Goal: Transaction & Acquisition: Subscribe to service/newsletter

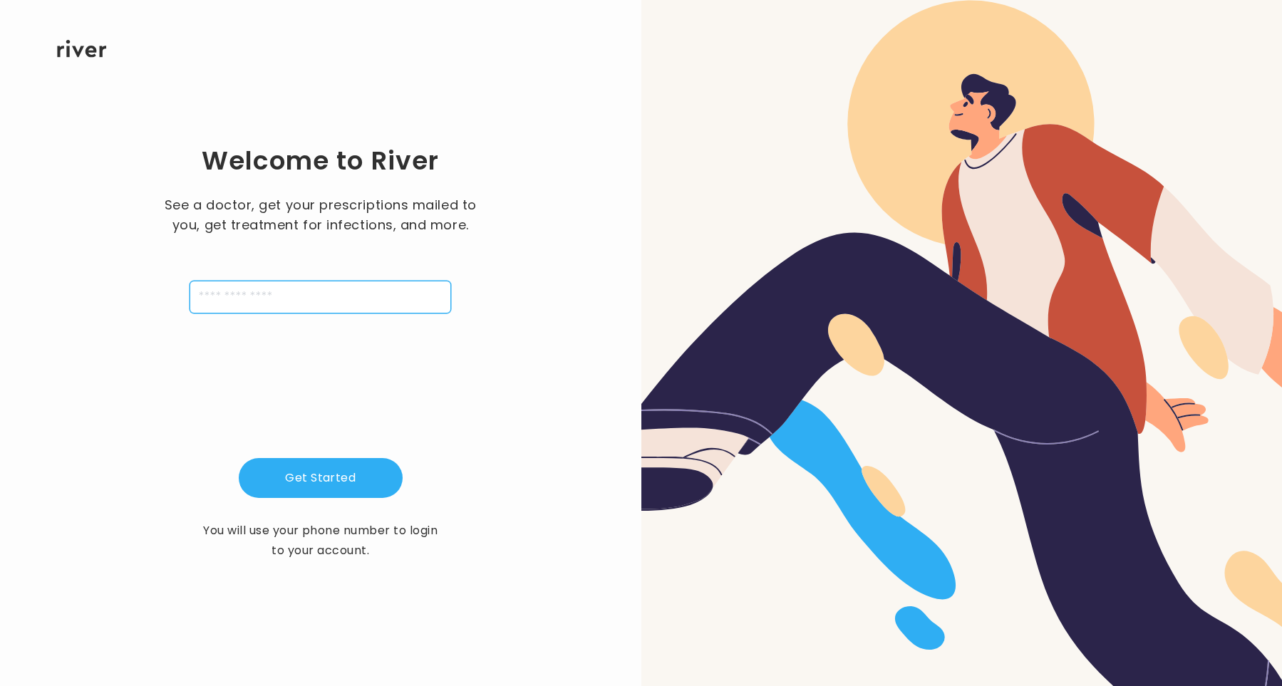
click at [251, 289] on input "tel" at bounding box center [321, 297] width 262 height 33
type input "**********"
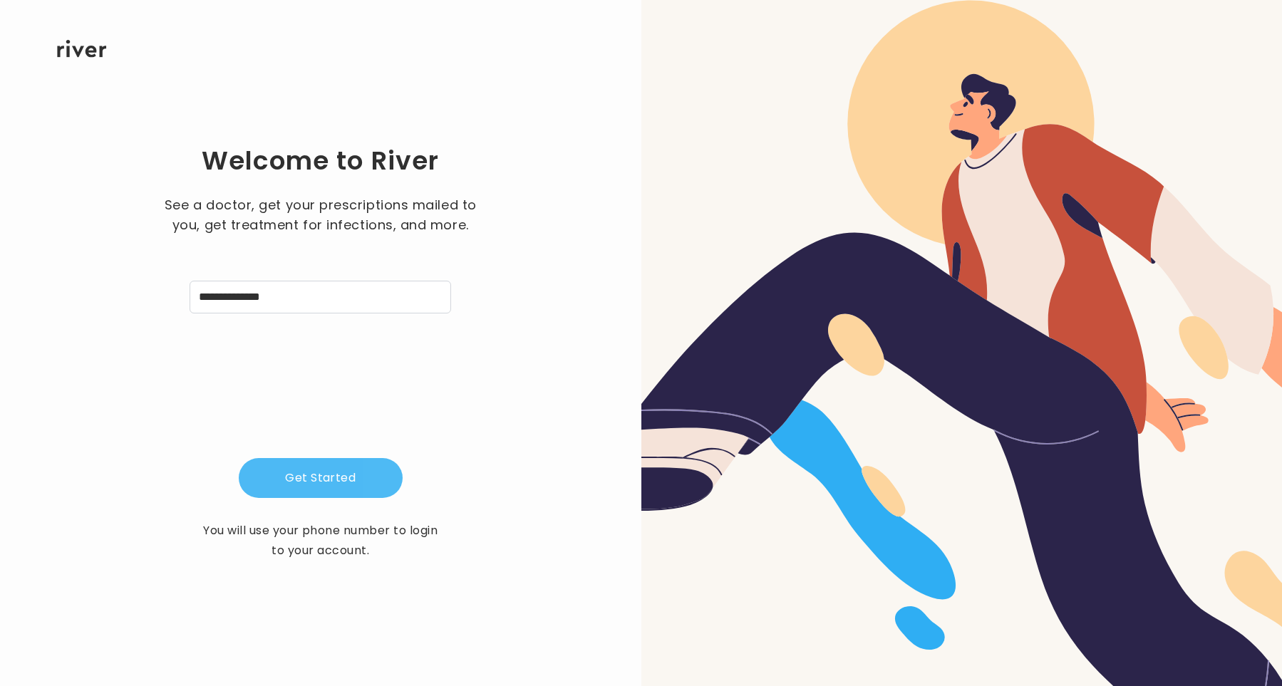
click at [320, 467] on button "Get Started" at bounding box center [321, 478] width 164 height 40
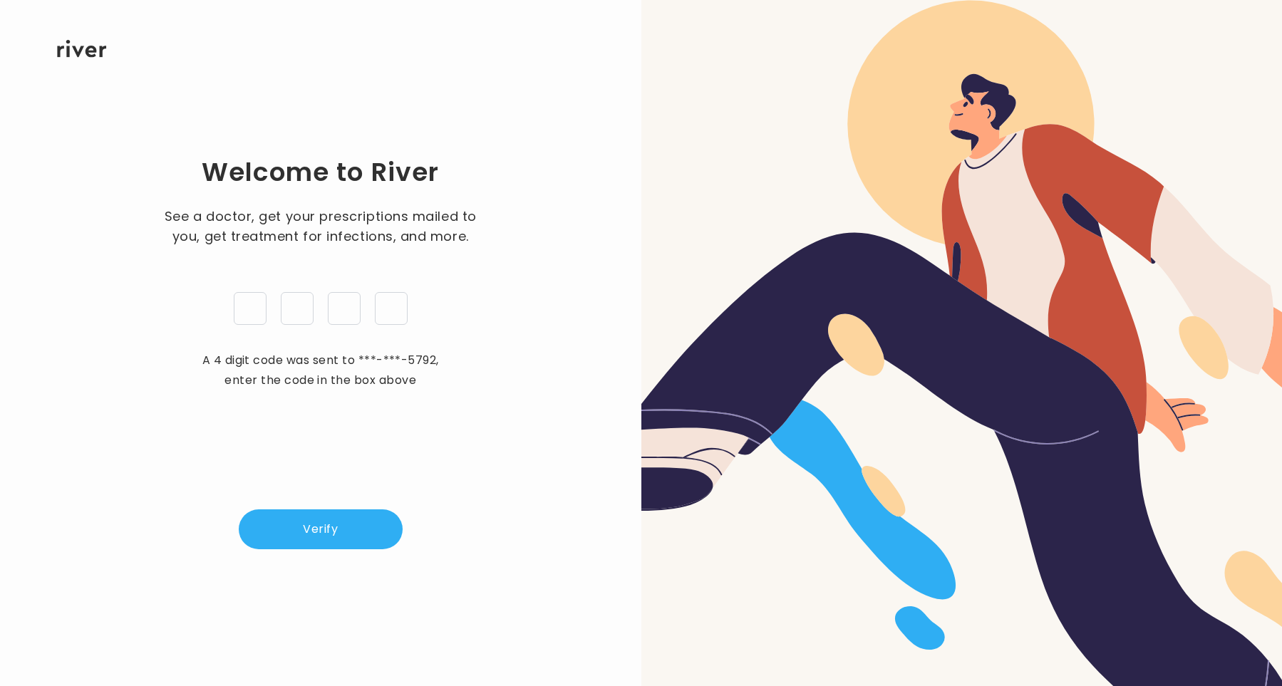
type input "*"
click at [326, 527] on button "Verify" at bounding box center [321, 530] width 164 height 40
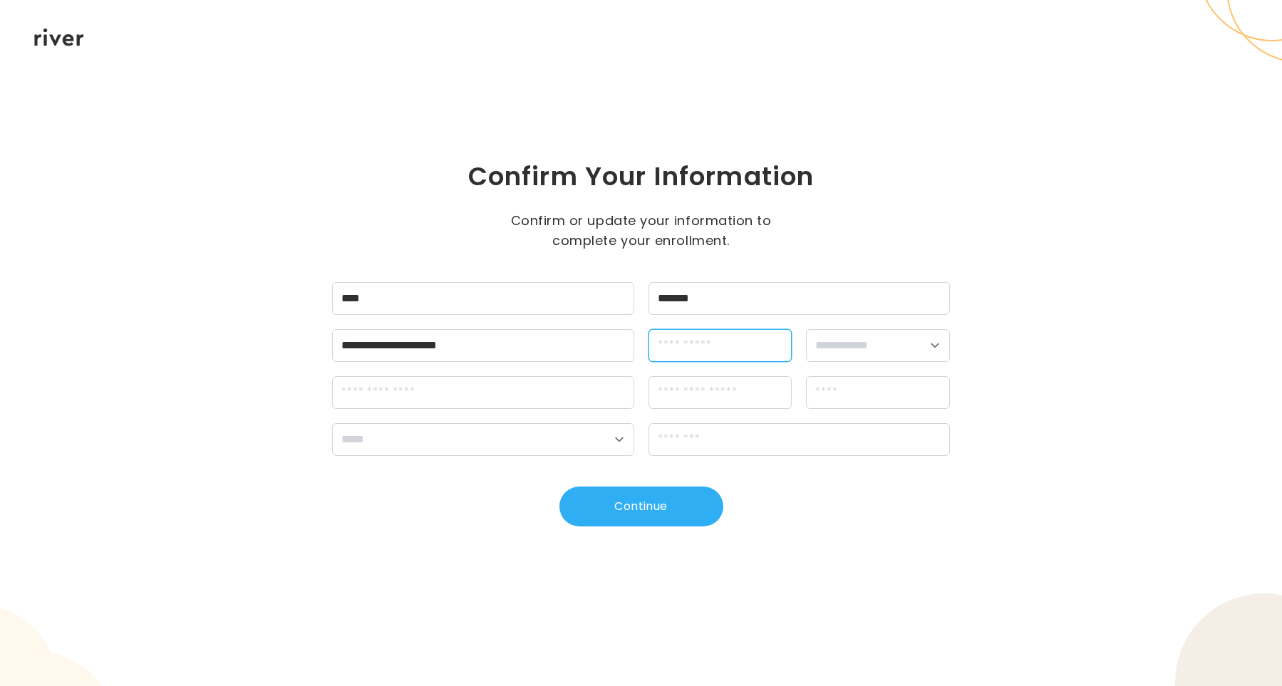
click at [729, 359] on input "dateOfBirth" at bounding box center [721, 345] width 144 height 33
type input "**********"
select select "******"
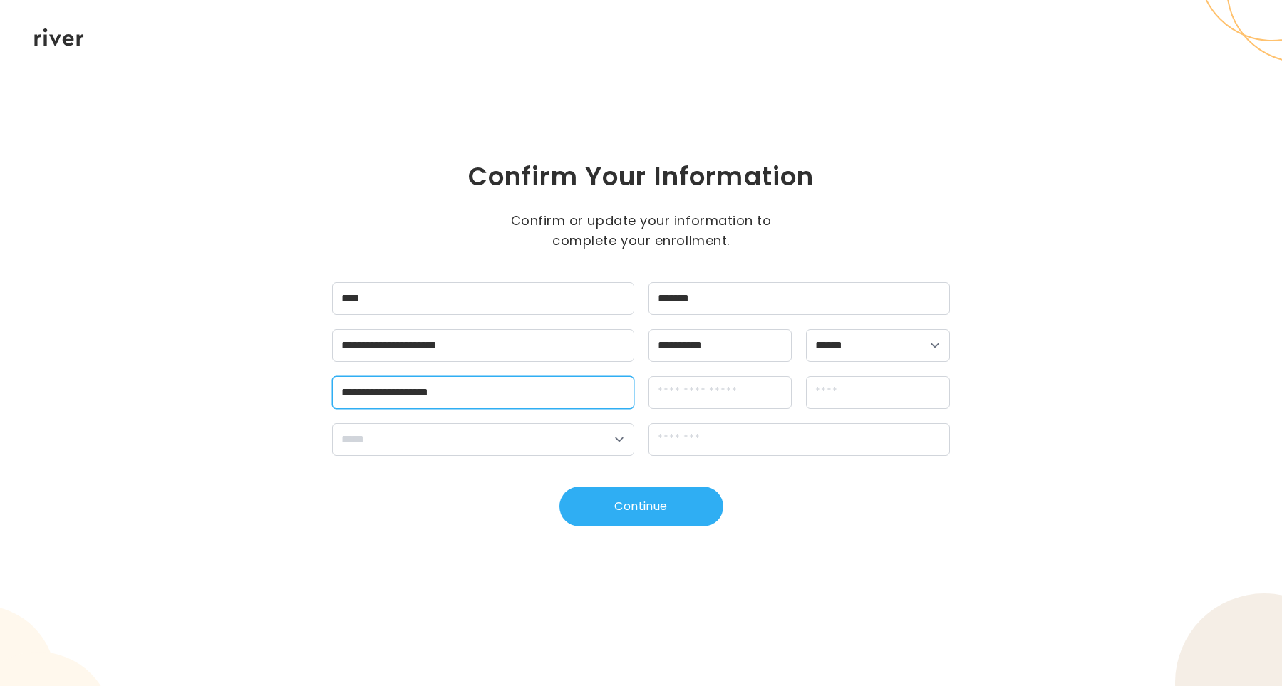
type input "**********"
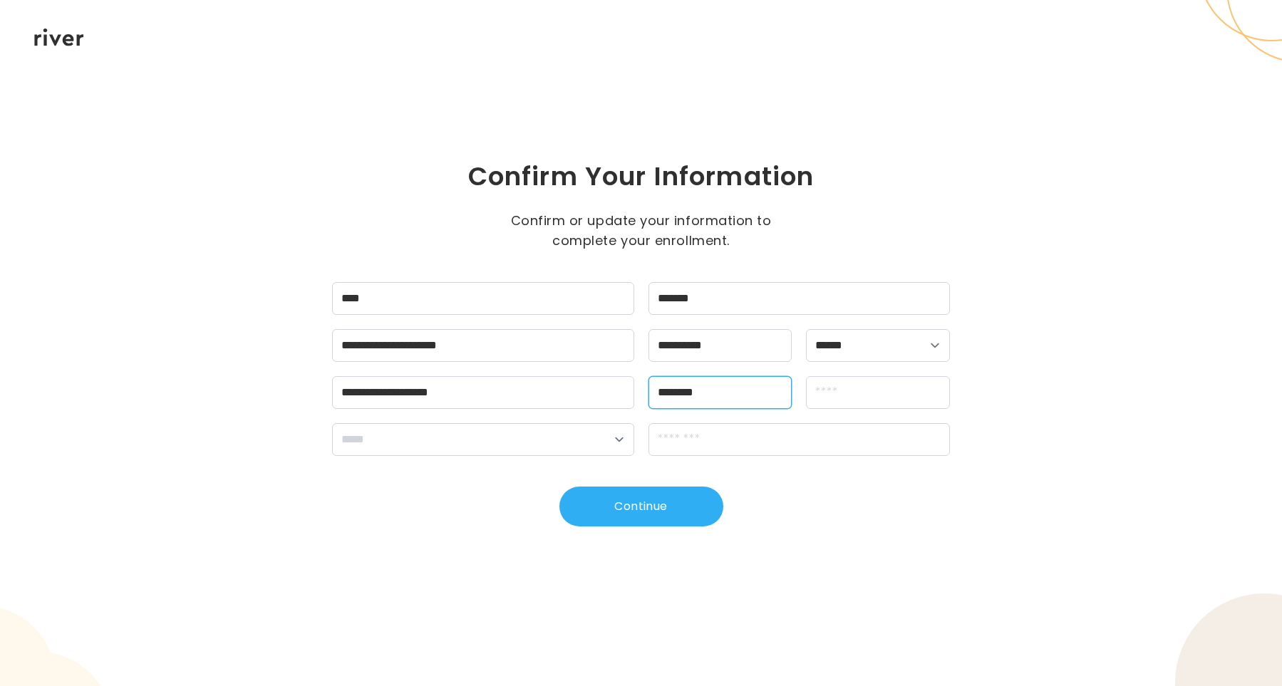
type input "********"
type input "******"
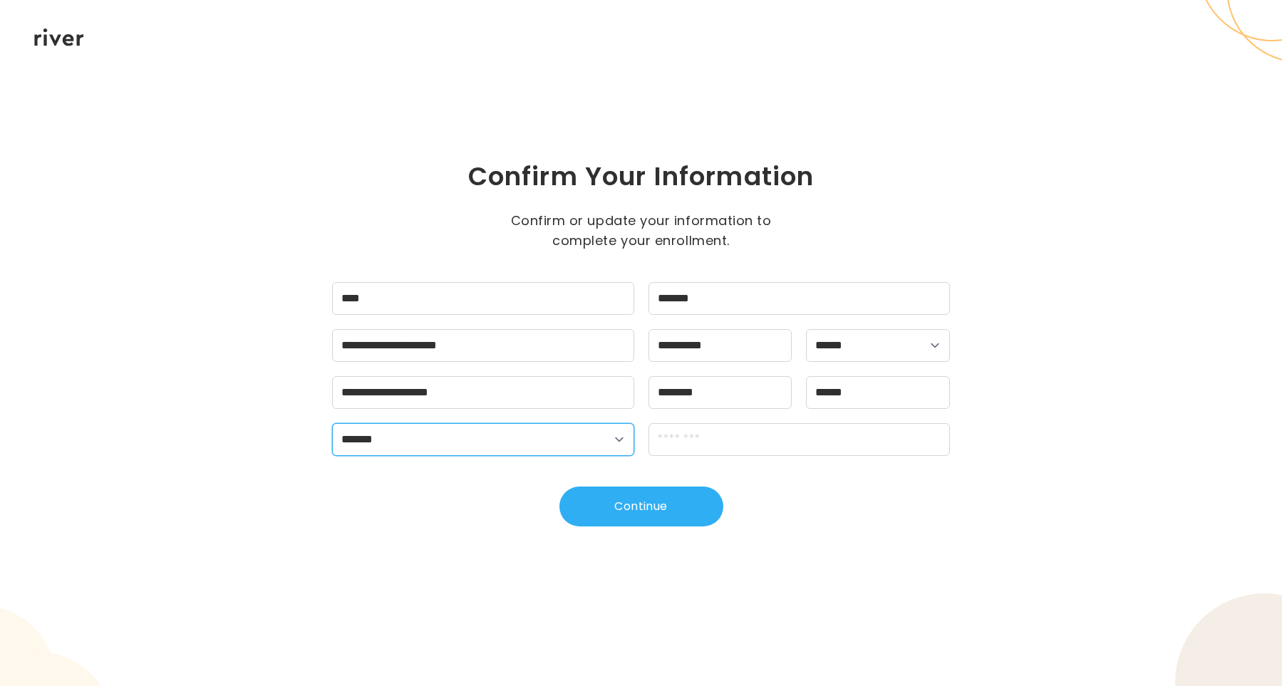
select select "**"
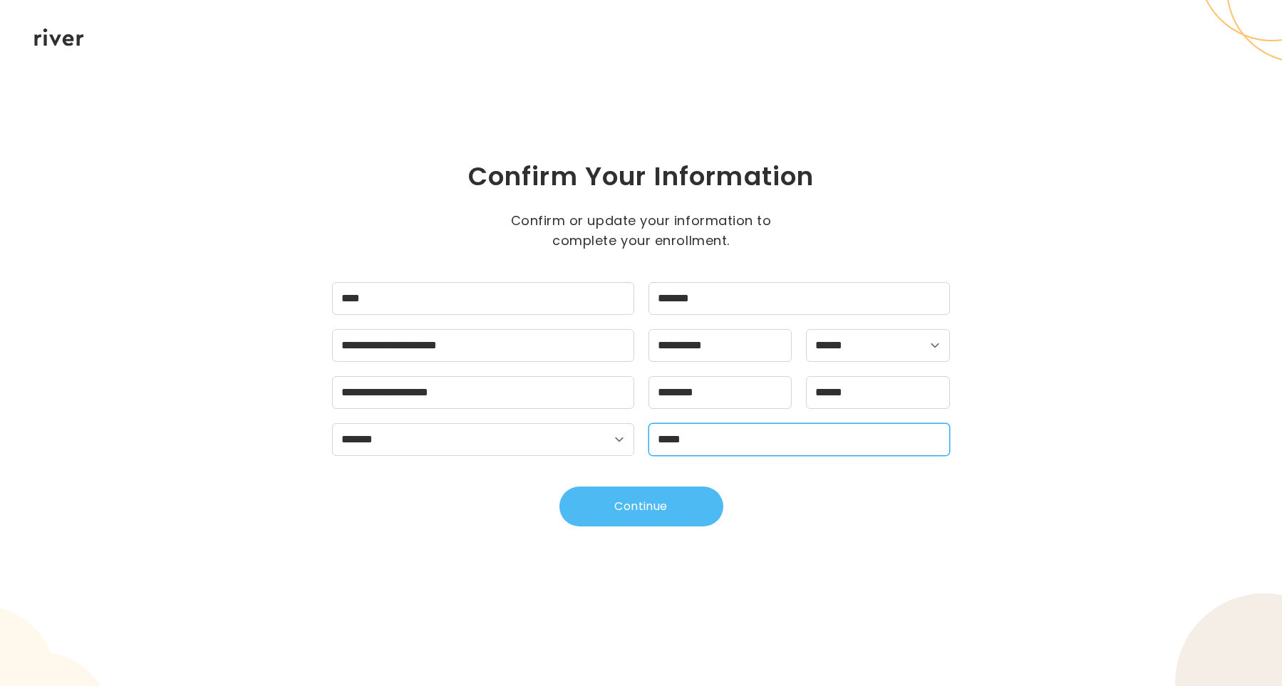
type input "*****"
click at [669, 525] on button "Continue" at bounding box center [642, 507] width 164 height 40
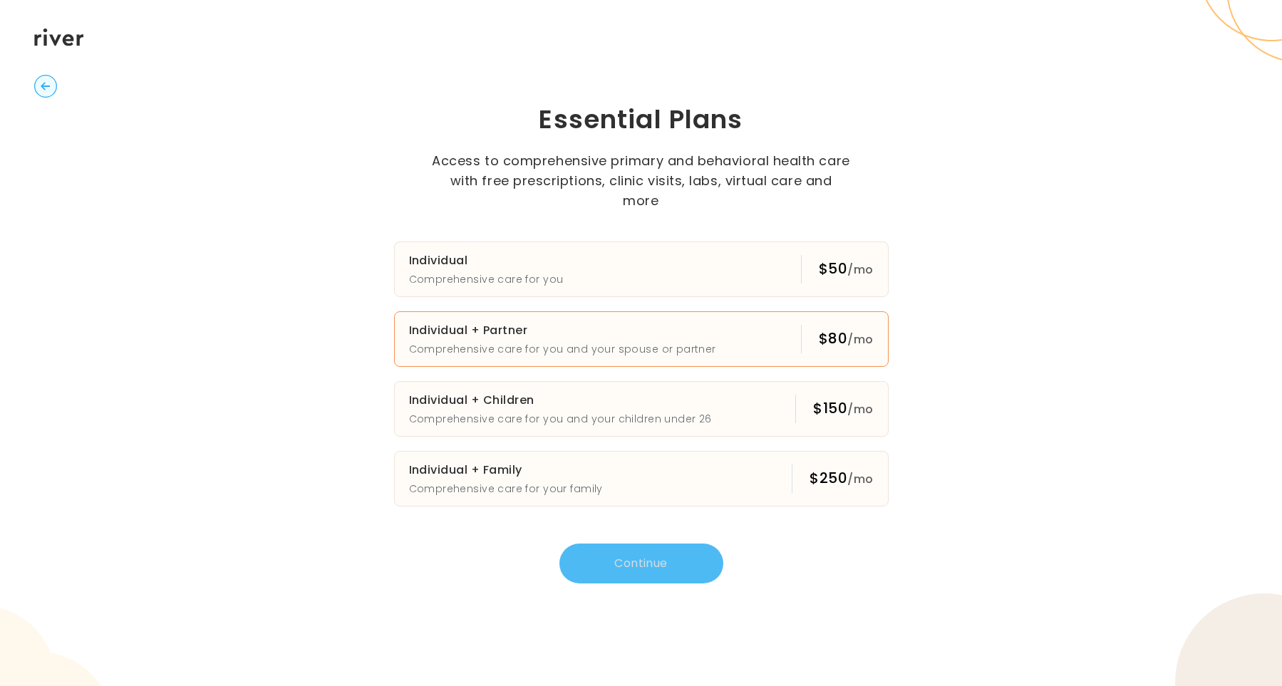
click at [845, 336] on div "$80 /mo" at bounding box center [846, 339] width 55 height 21
click at [646, 568] on button "Continue" at bounding box center [642, 564] width 164 height 40
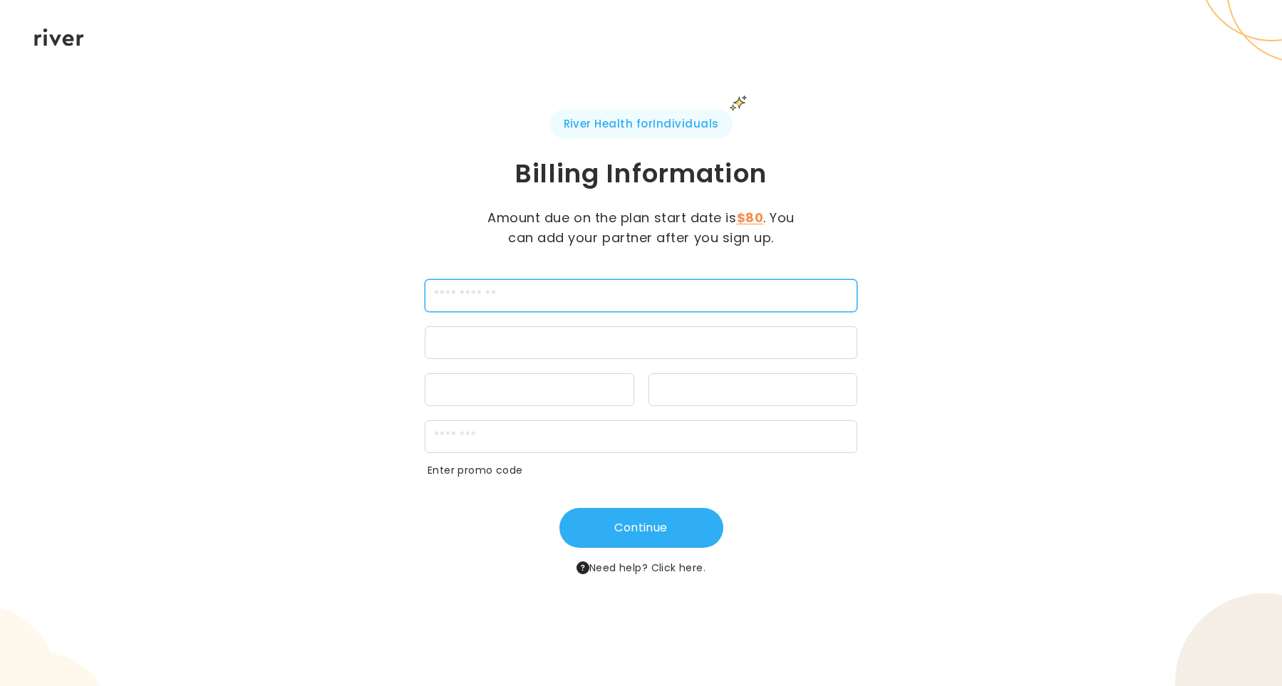
click at [459, 297] on input "cardName" at bounding box center [641, 295] width 433 height 33
type input "**********"
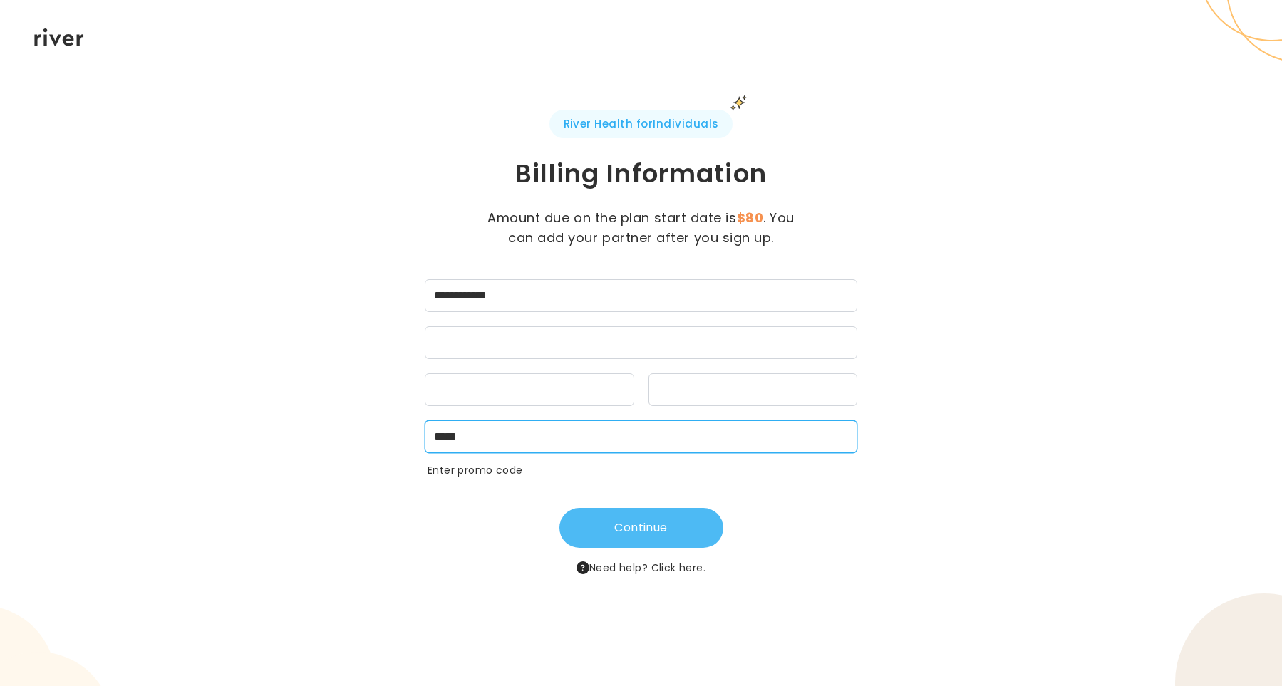
type input "*****"
click at [664, 539] on button "Continue" at bounding box center [642, 528] width 164 height 40
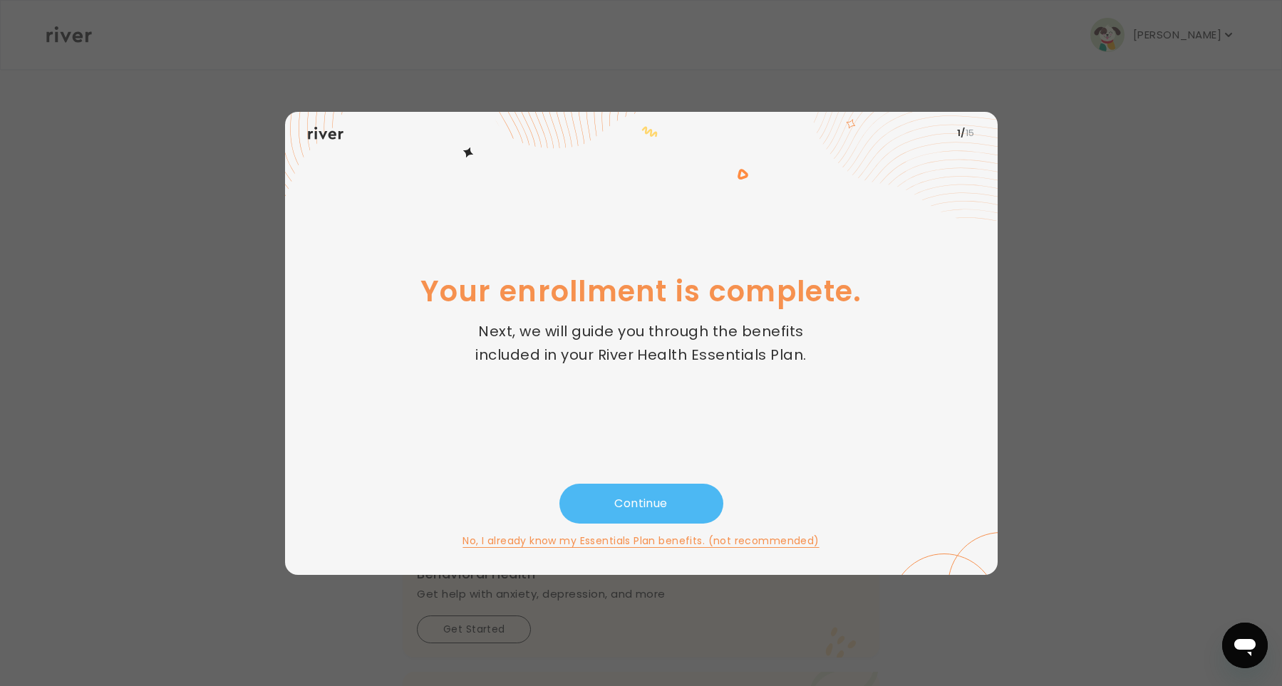
click at [634, 485] on button "Continue" at bounding box center [642, 504] width 164 height 40
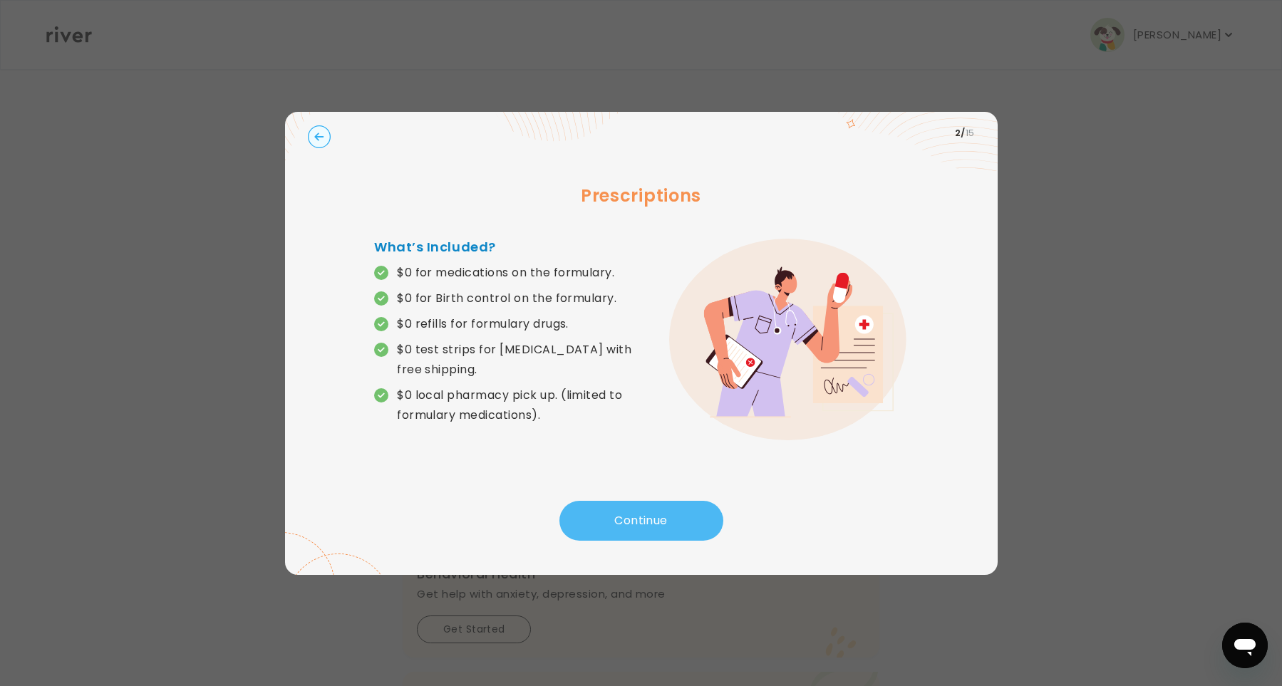
click at [613, 530] on button "Continue" at bounding box center [642, 521] width 164 height 40
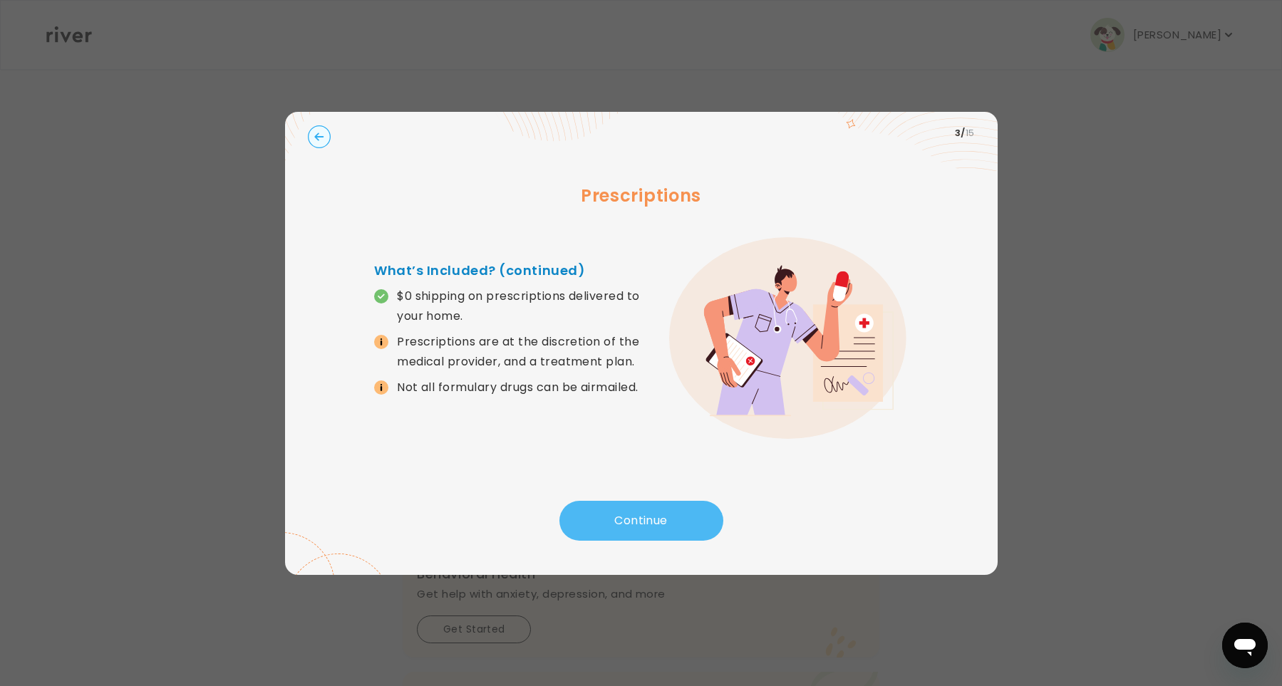
click at [613, 530] on button "Continue" at bounding box center [642, 521] width 164 height 40
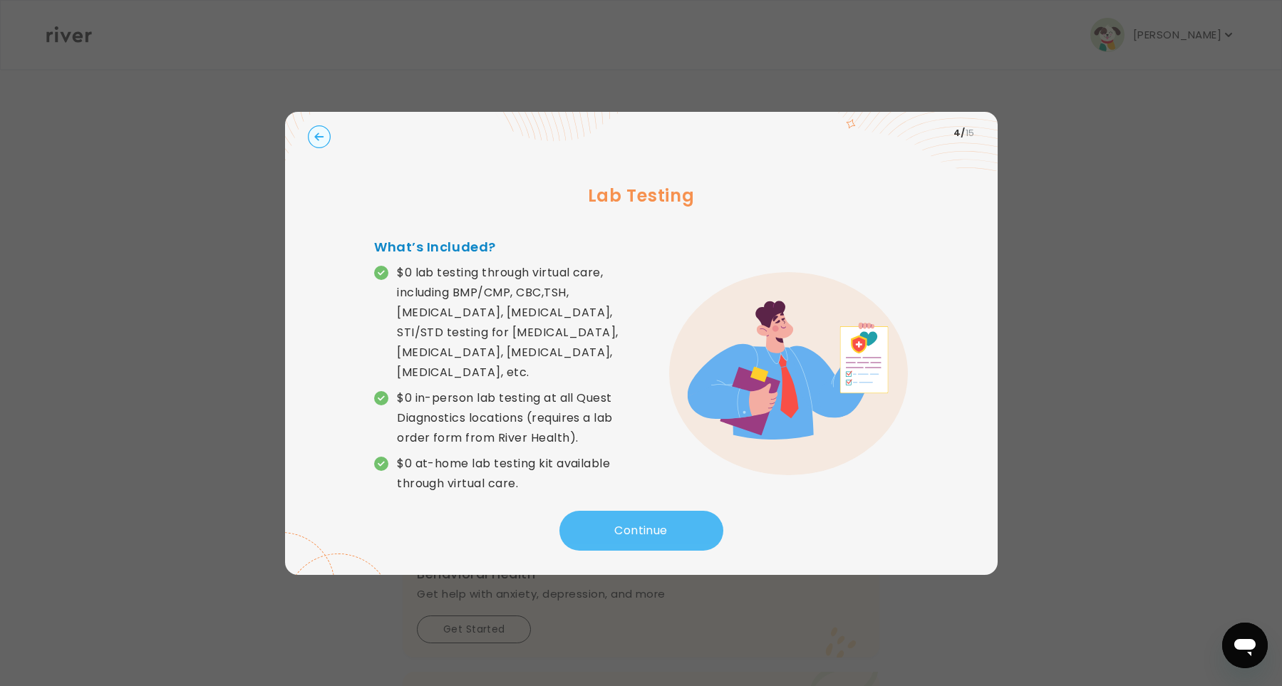
click at [613, 530] on button "Continue" at bounding box center [642, 531] width 164 height 40
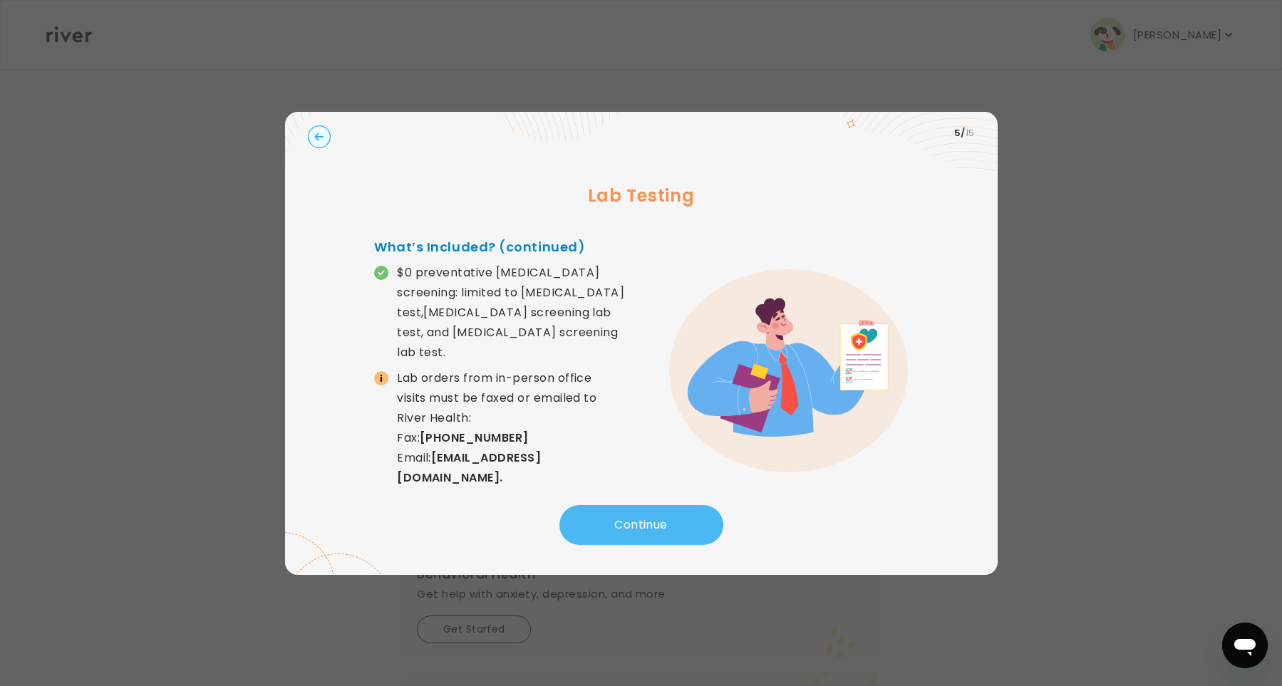
click at [613, 530] on button "Continue" at bounding box center [642, 525] width 164 height 40
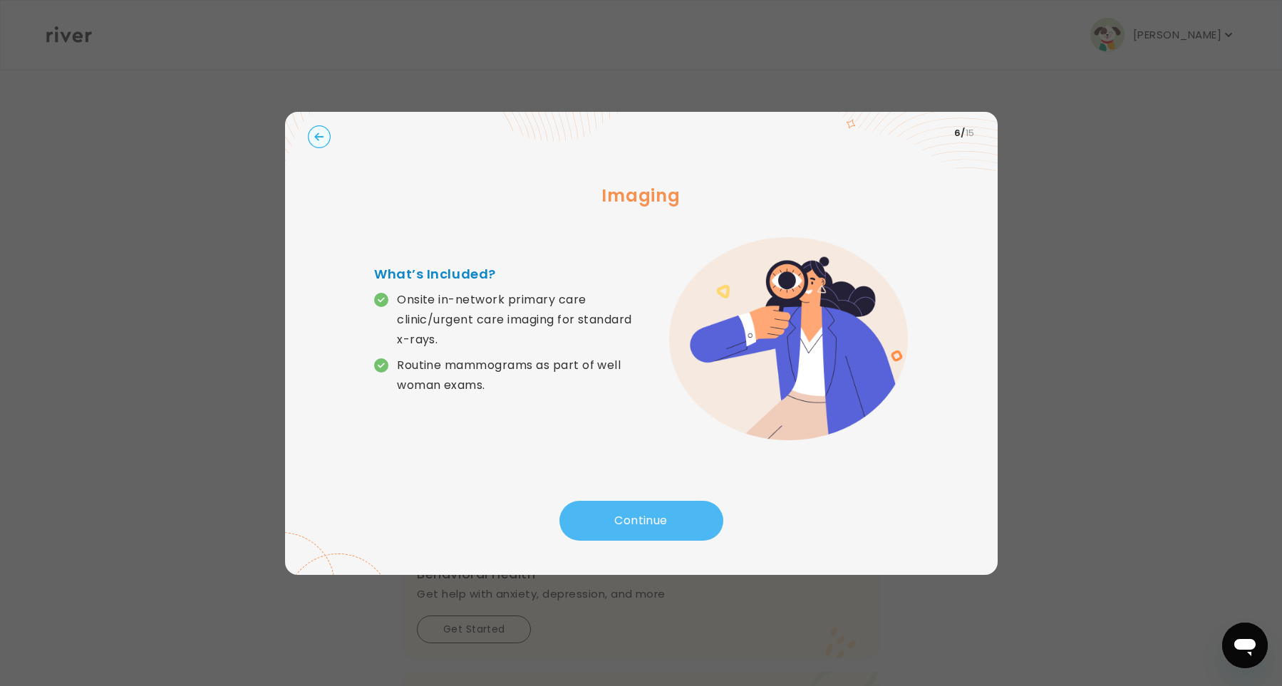
click at [613, 530] on button "Continue" at bounding box center [642, 521] width 164 height 40
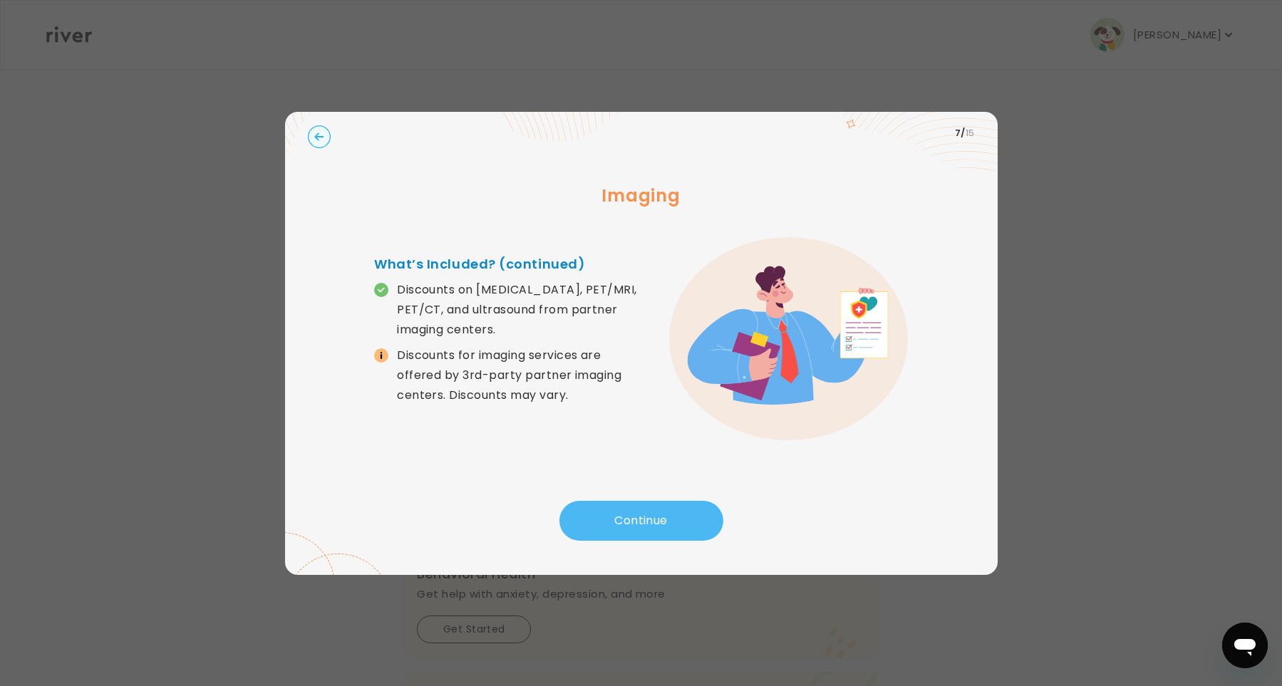
click at [613, 530] on button "Continue" at bounding box center [642, 521] width 164 height 40
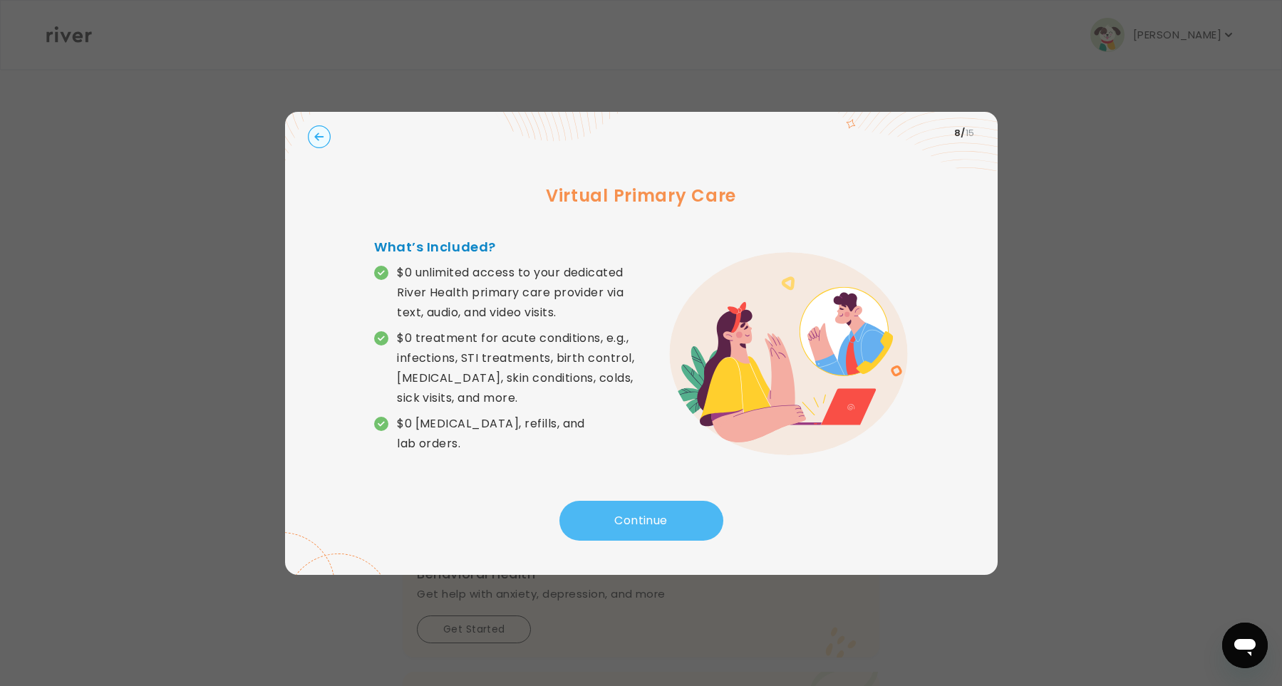
click at [613, 530] on button "Continue" at bounding box center [642, 521] width 164 height 40
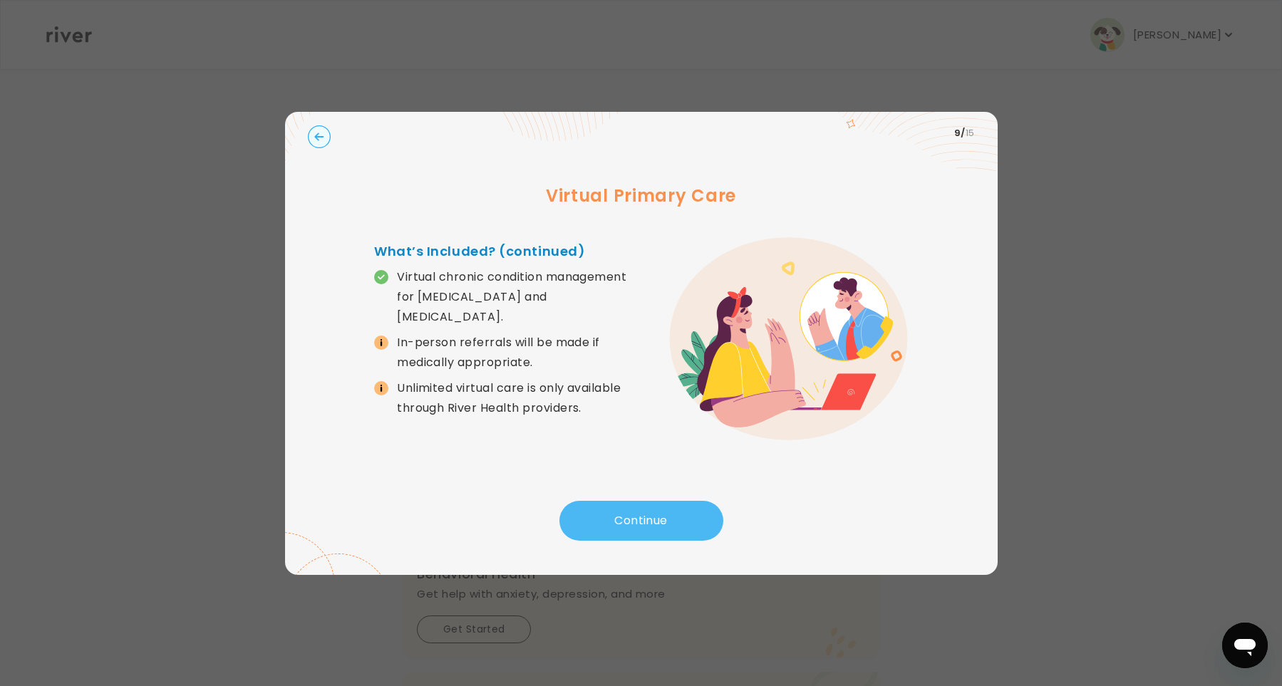
click at [637, 517] on button "Continue" at bounding box center [642, 521] width 164 height 40
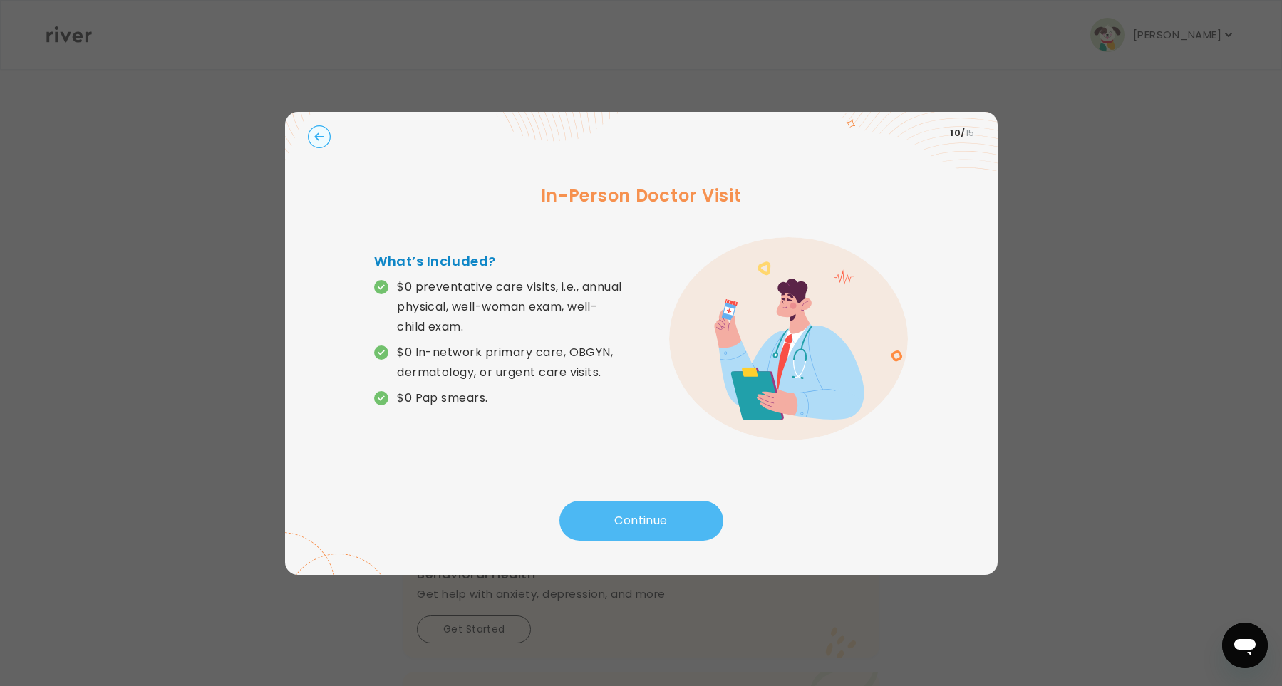
click at [637, 517] on button "Continue" at bounding box center [642, 521] width 164 height 40
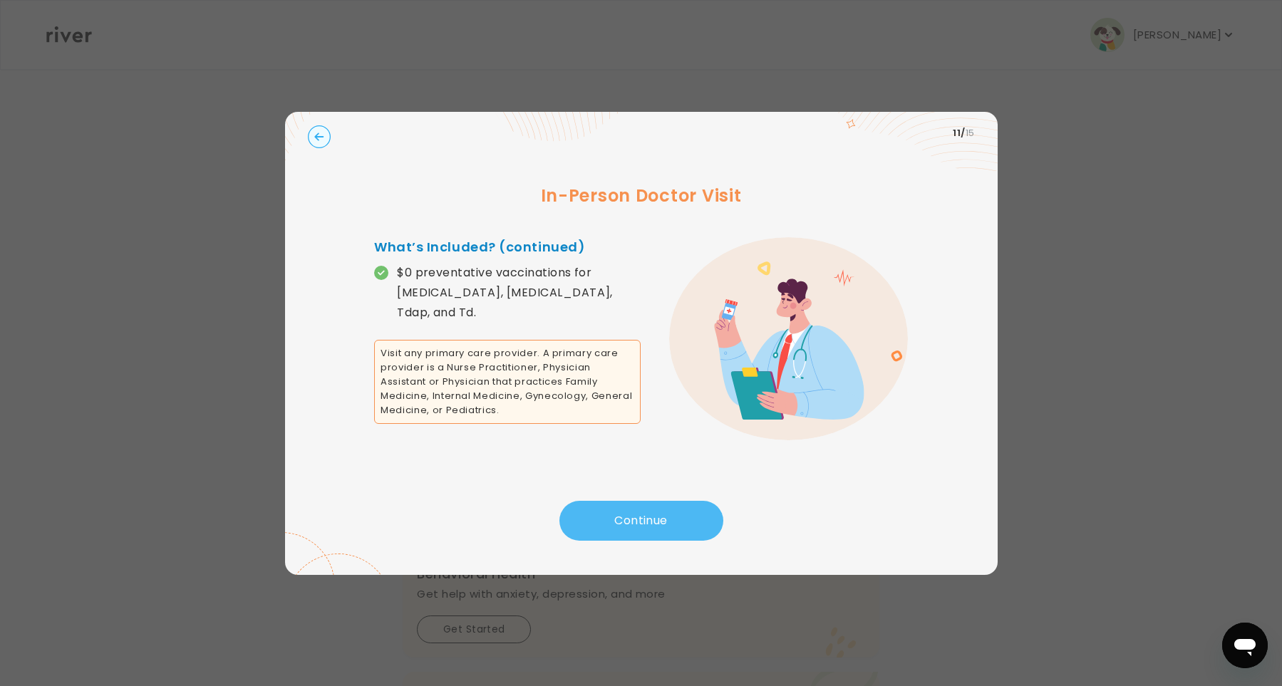
click at [637, 517] on button "Continue" at bounding box center [642, 521] width 164 height 40
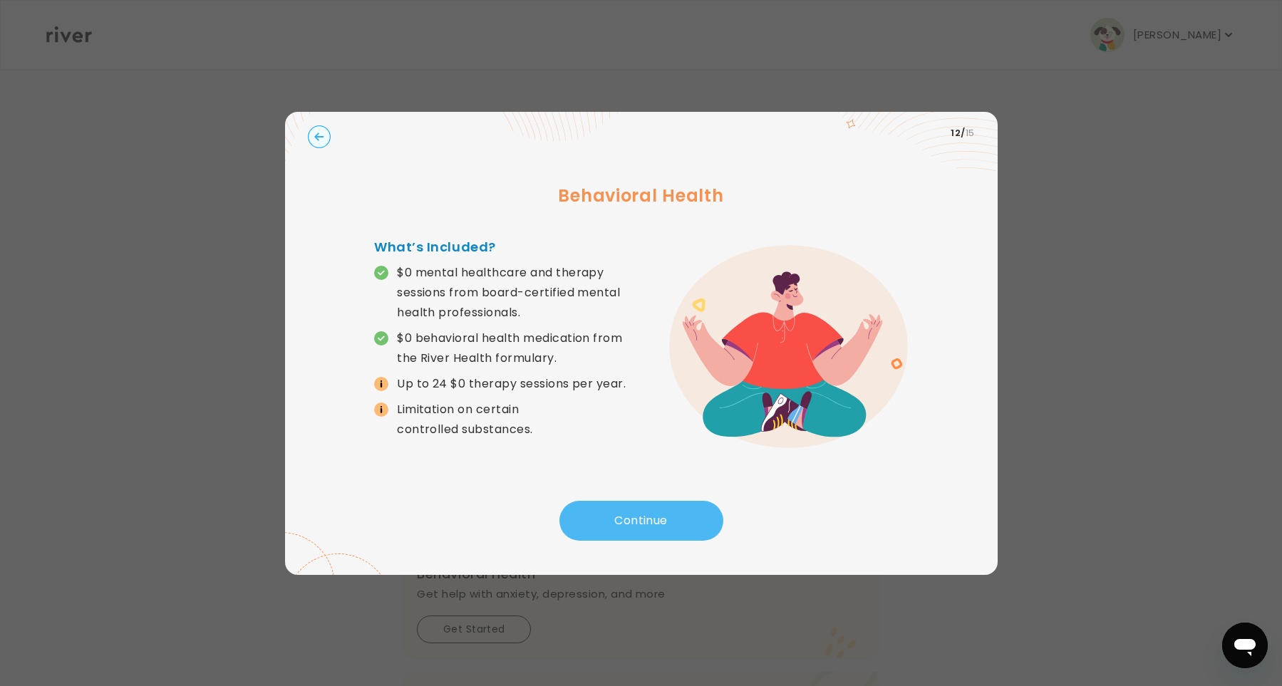
click at [639, 517] on button "Continue" at bounding box center [642, 521] width 164 height 40
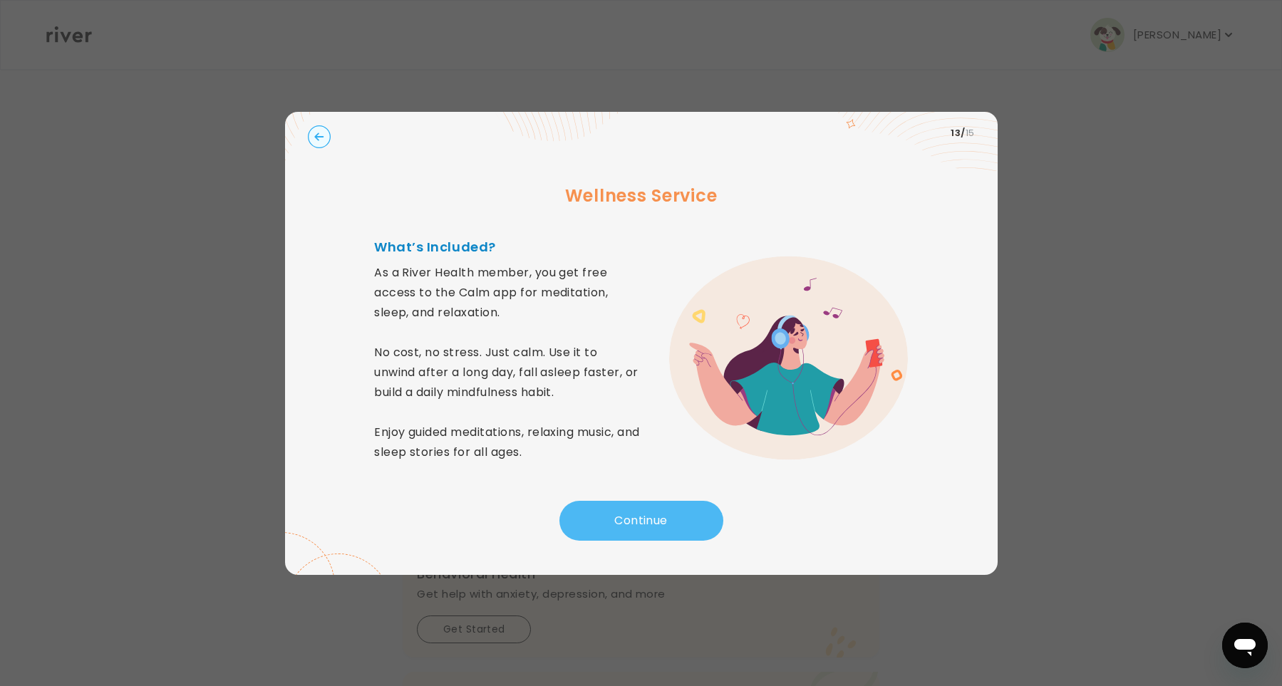
click at [639, 517] on button "Continue" at bounding box center [642, 521] width 164 height 40
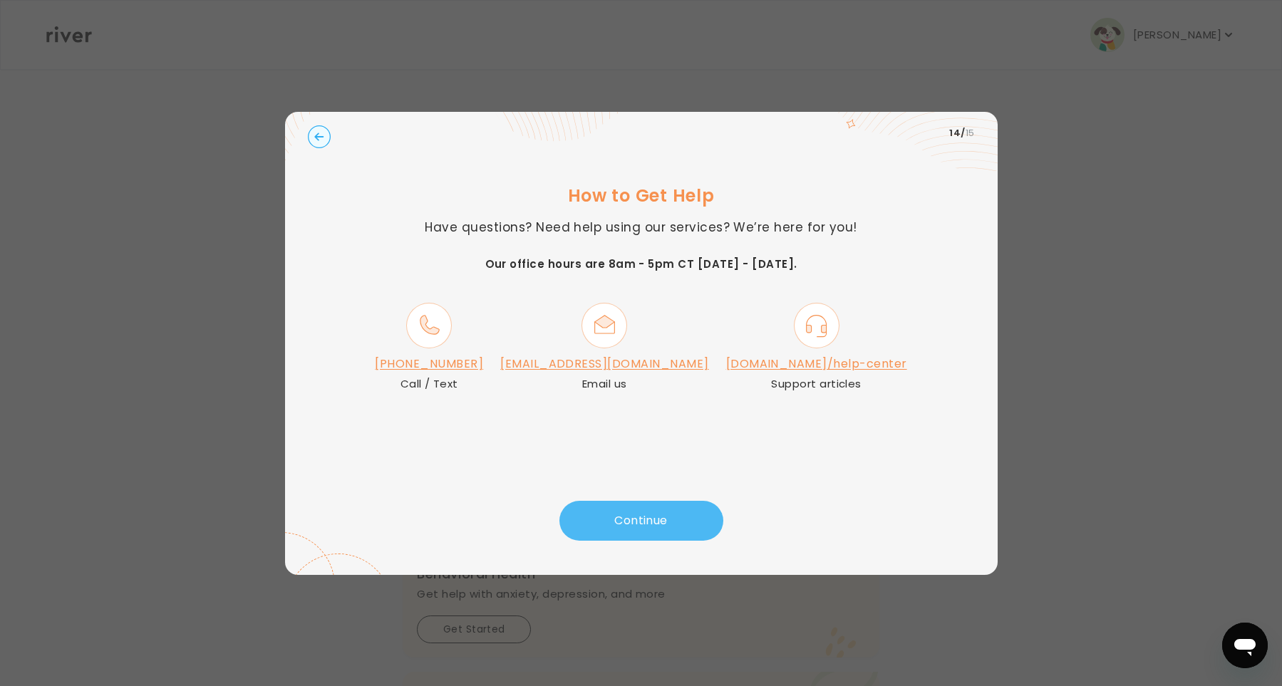
click at [639, 517] on button "Continue" at bounding box center [642, 521] width 164 height 40
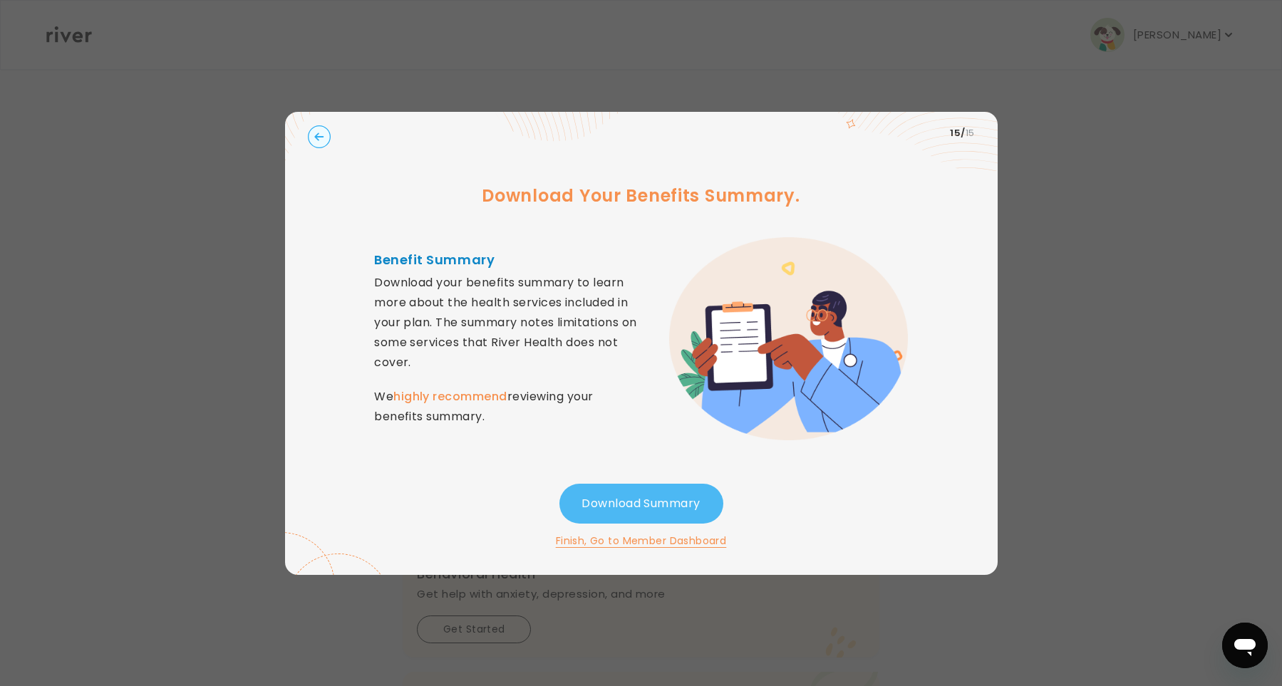
click at [639, 517] on button "Download Summary" at bounding box center [642, 504] width 164 height 40
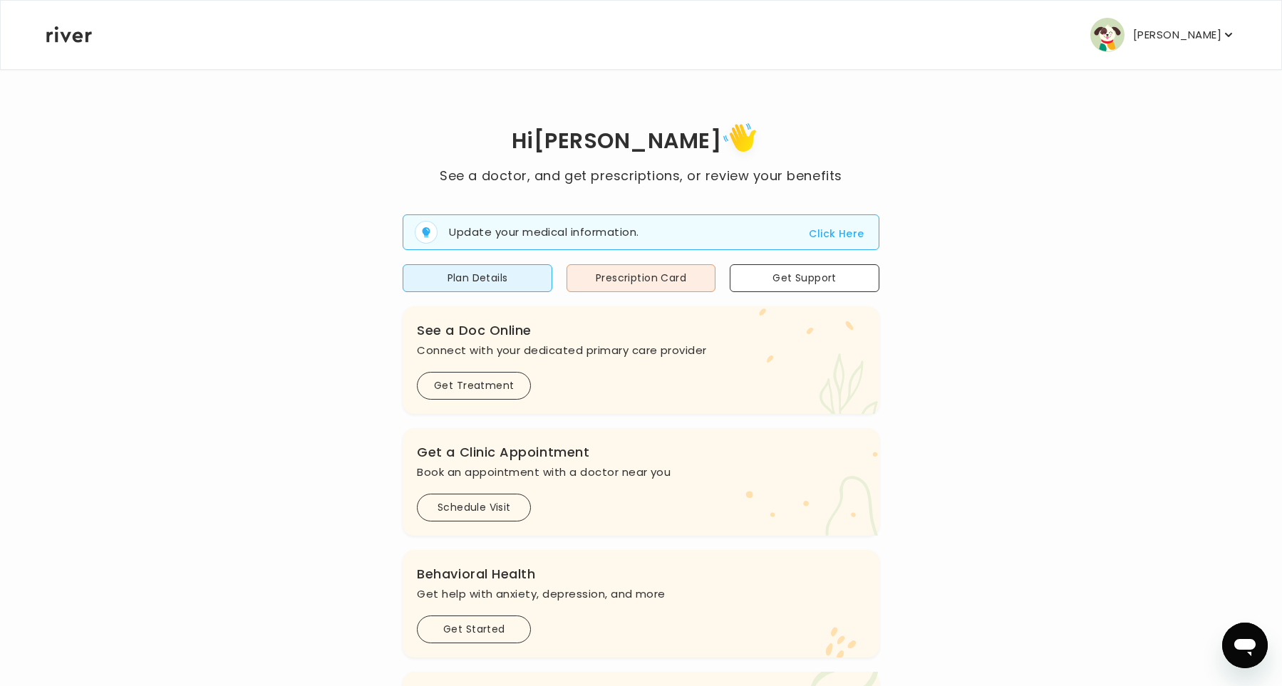
click at [820, 229] on button "Click Here" at bounding box center [836, 233] width 55 height 17
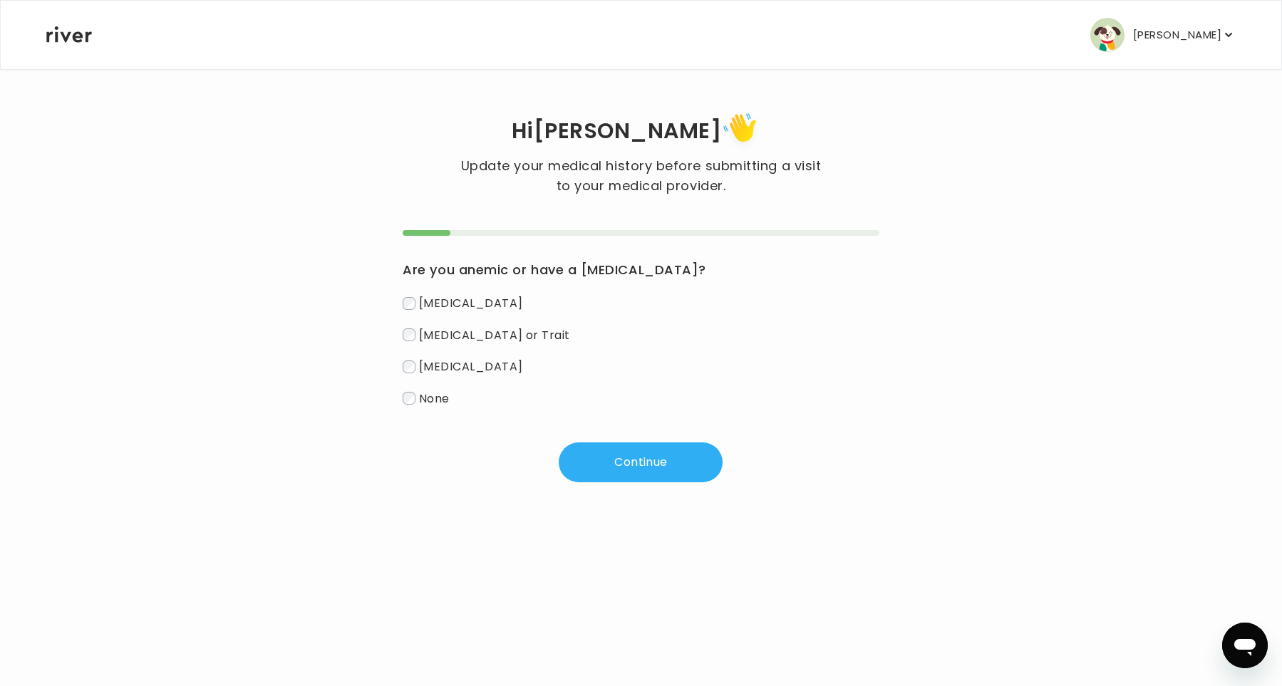
click at [418, 398] on label "None" at bounding box center [641, 398] width 476 height 21
click at [609, 446] on button "Continue" at bounding box center [641, 463] width 164 height 40
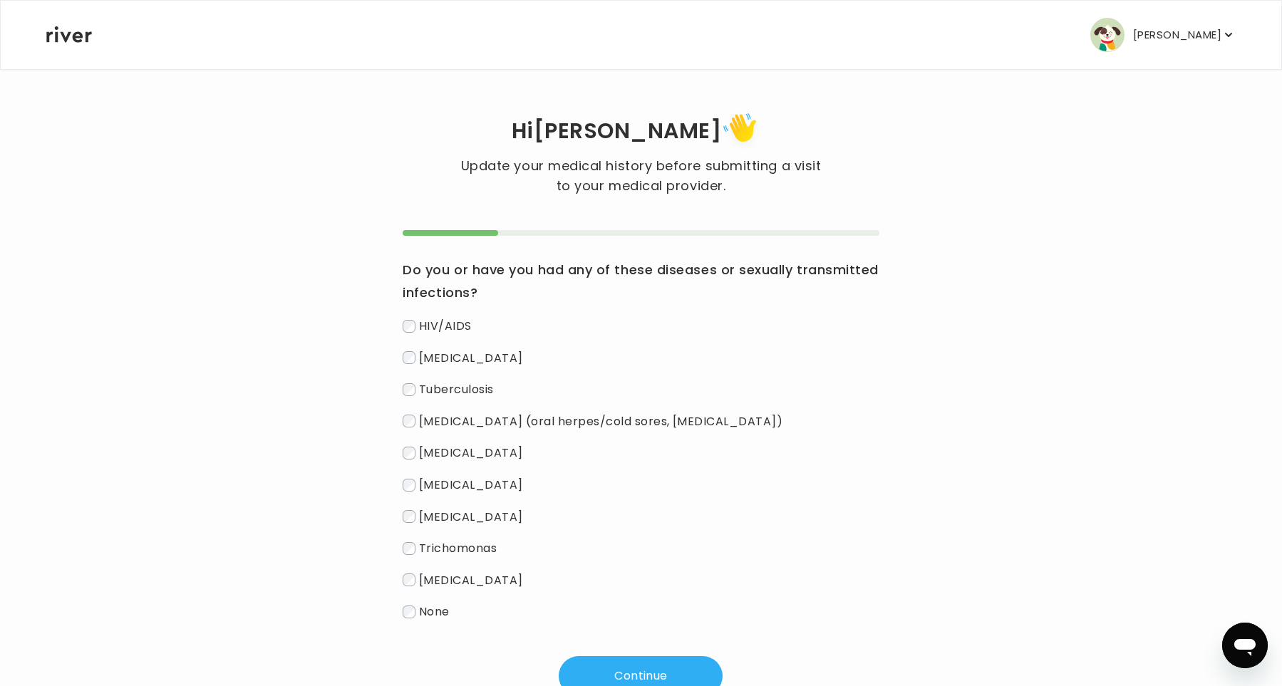
scroll to position [53, 0]
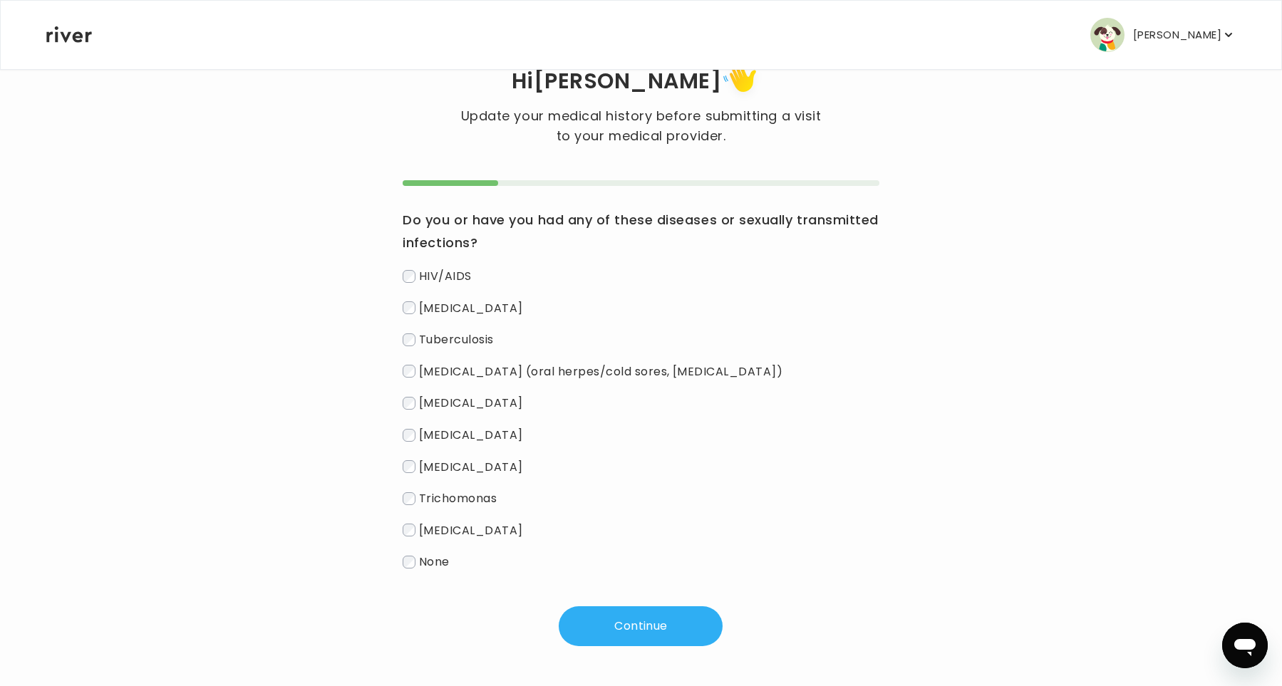
click at [439, 568] on span "None" at bounding box center [434, 562] width 31 height 16
click at [637, 616] on button "Continue" at bounding box center [641, 627] width 164 height 40
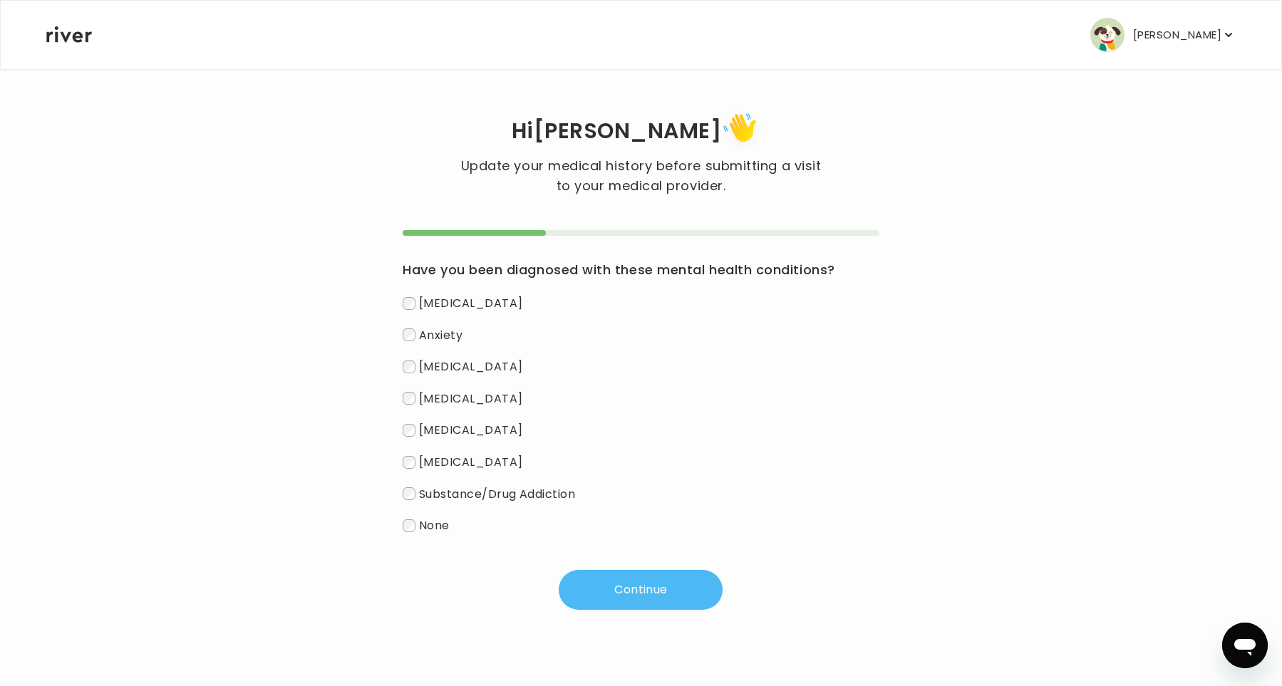
scroll to position [0, 0]
click at [417, 302] on label "[MEDICAL_DATA]" at bounding box center [641, 303] width 476 height 21
click at [617, 572] on div "Have you been diagnosed with these mental health conditions? [MEDICAL_DATA] [ME…" at bounding box center [641, 420] width 476 height 380
click at [644, 610] on button "Continue" at bounding box center [641, 590] width 164 height 40
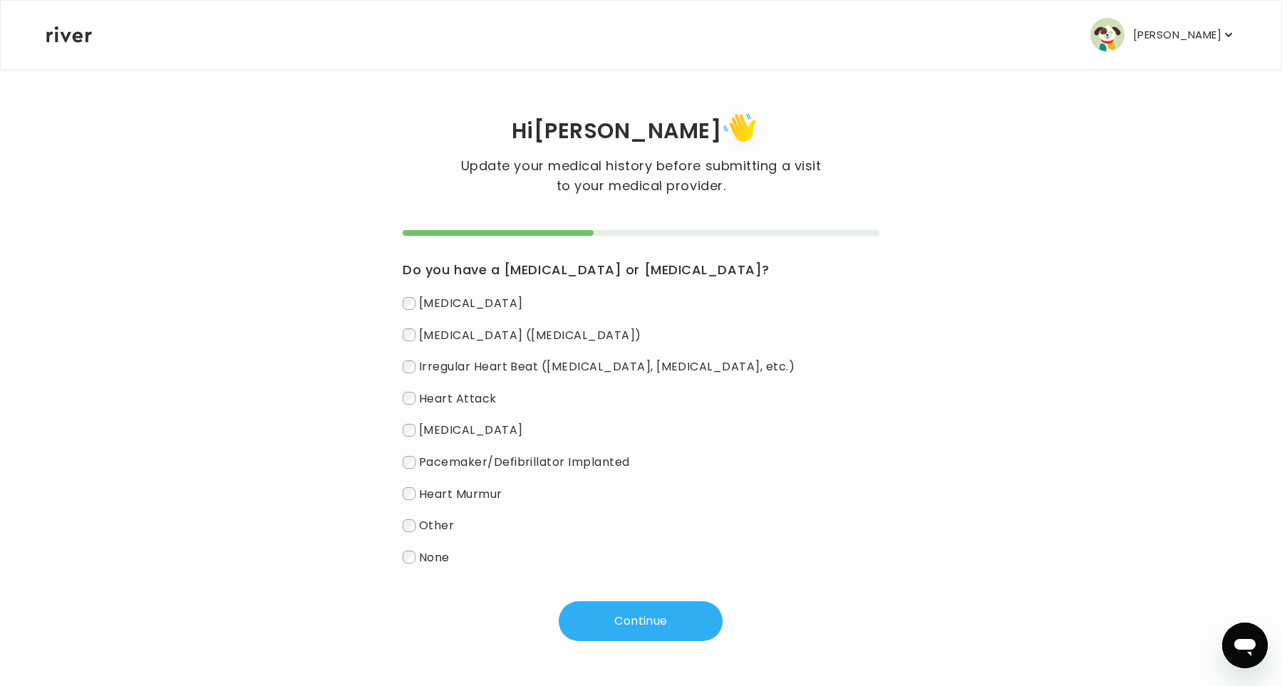
click at [283, 305] on div "Hi [PERSON_NAME] Update your medical history before submitting a visit to your …" at bounding box center [641, 374] width 1191 height 533
click at [433, 562] on span "None" at bounding box center [434, 557] width 31 height 16
click at [639, 606] on button "Continue" at bounding box center [641, 622] width 164 height 40
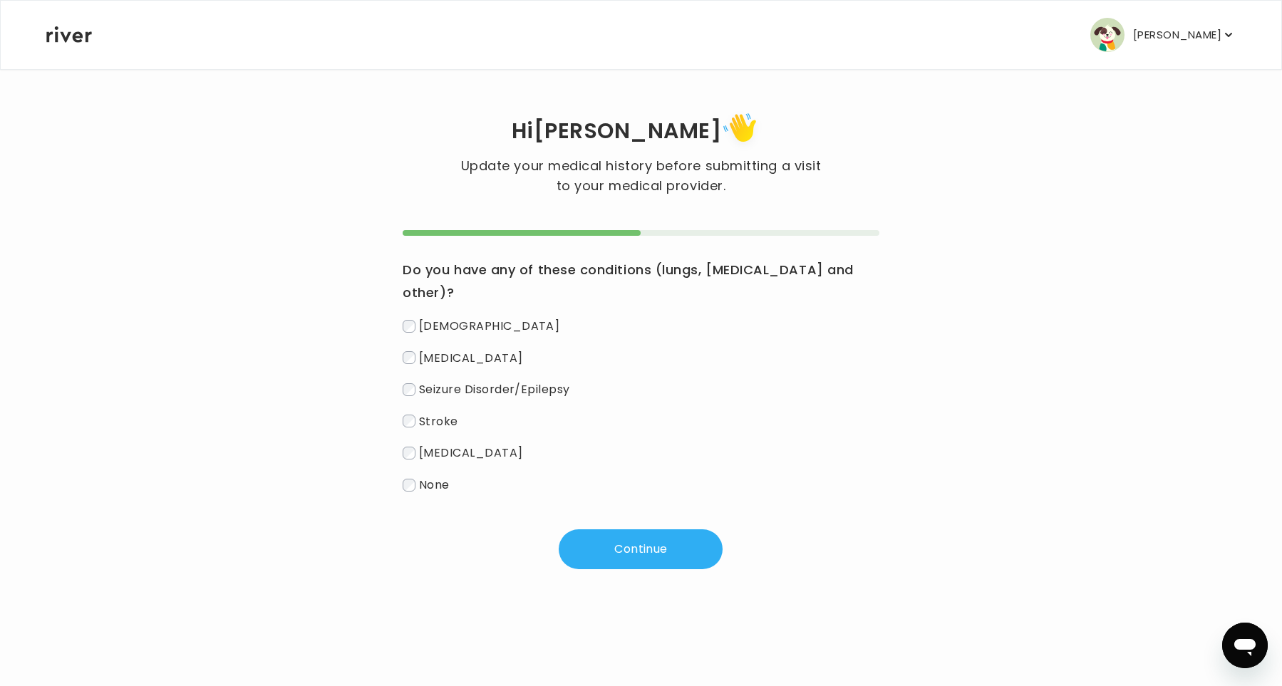
click at [458, 475] on label "None" at bounding box center [641, 485] width 476 height 21
click at [644, 530] on button "Continue" at bounding box center [641, 550] width 164 height 40
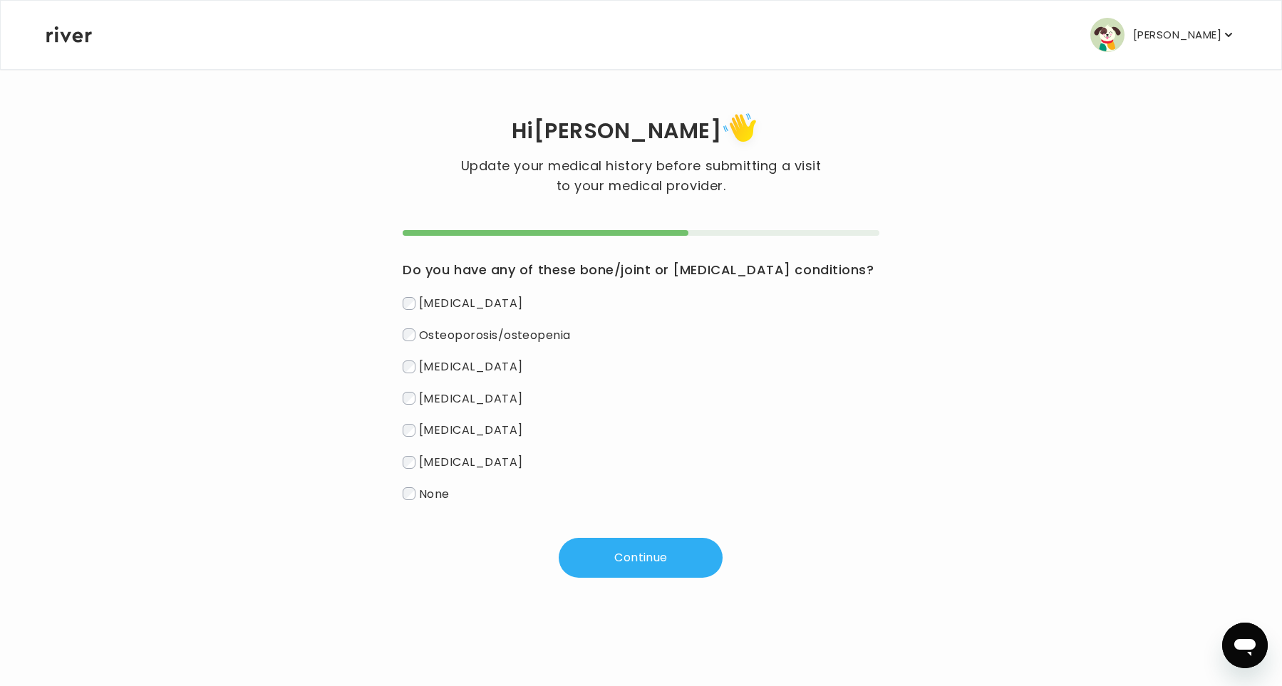
click at [420, 510] on div "Do you have any of these bone/joint or [MEDICAL_DATA] conditions? [MEDICAL_DATA…" at bounding box center [641, 404] width 476 height 348
click at [437, 497] on span "None" at bounding box center [434, 493] width 31 height 16
click at [651, 553] on button "Continue" at bounding box center [641, 558] width 164 height 40
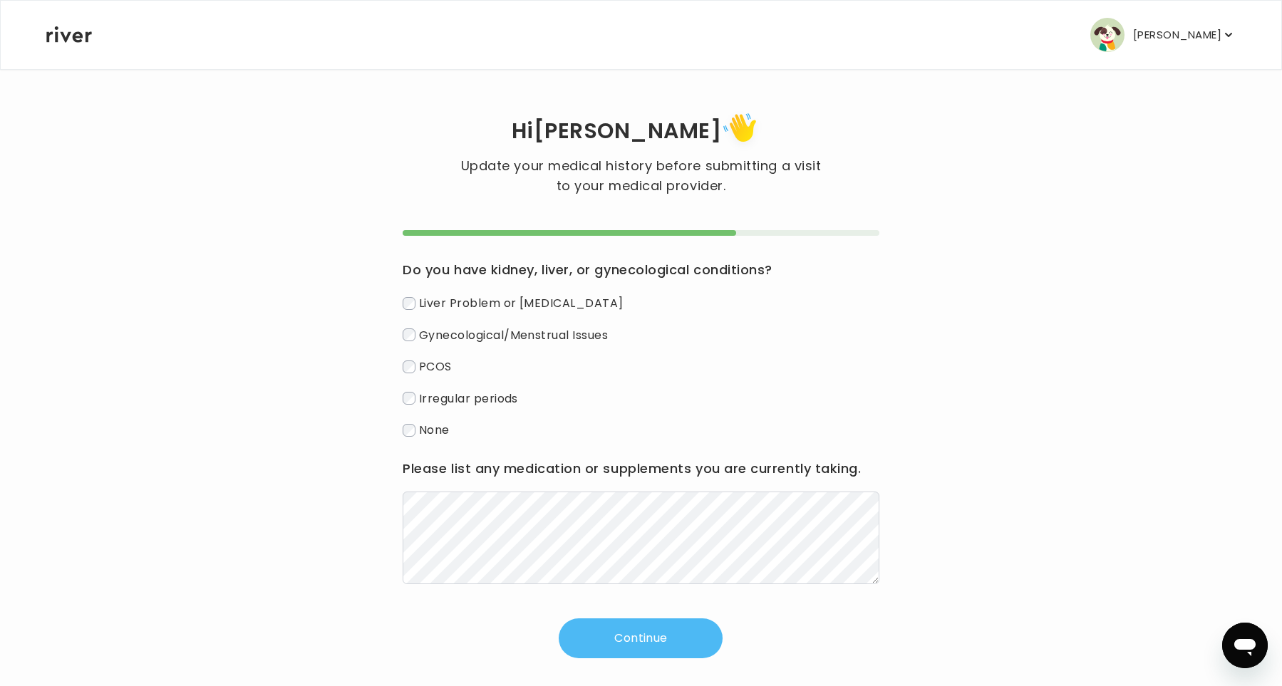
click at [672, 658] on button "Continue" at bounding box center [641, 639] width 164 height 40
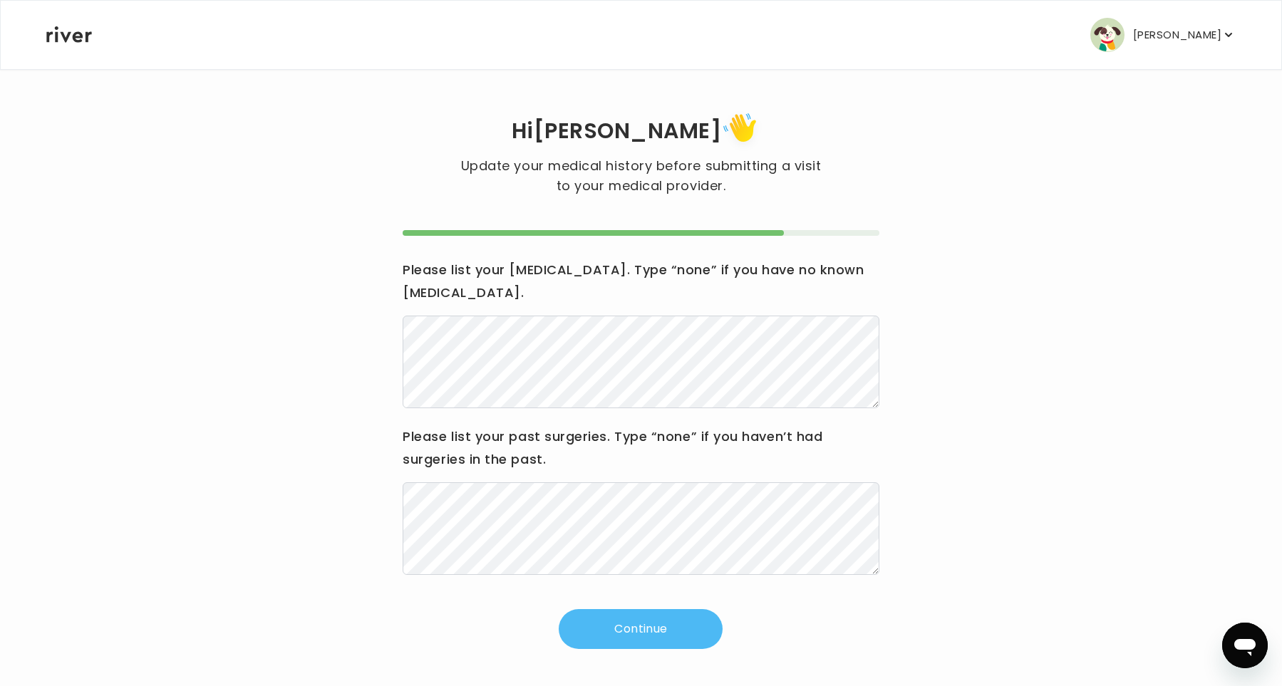
click at [625, 624] on button "Continue" at bounding box center [641, 629] width 164 height 40
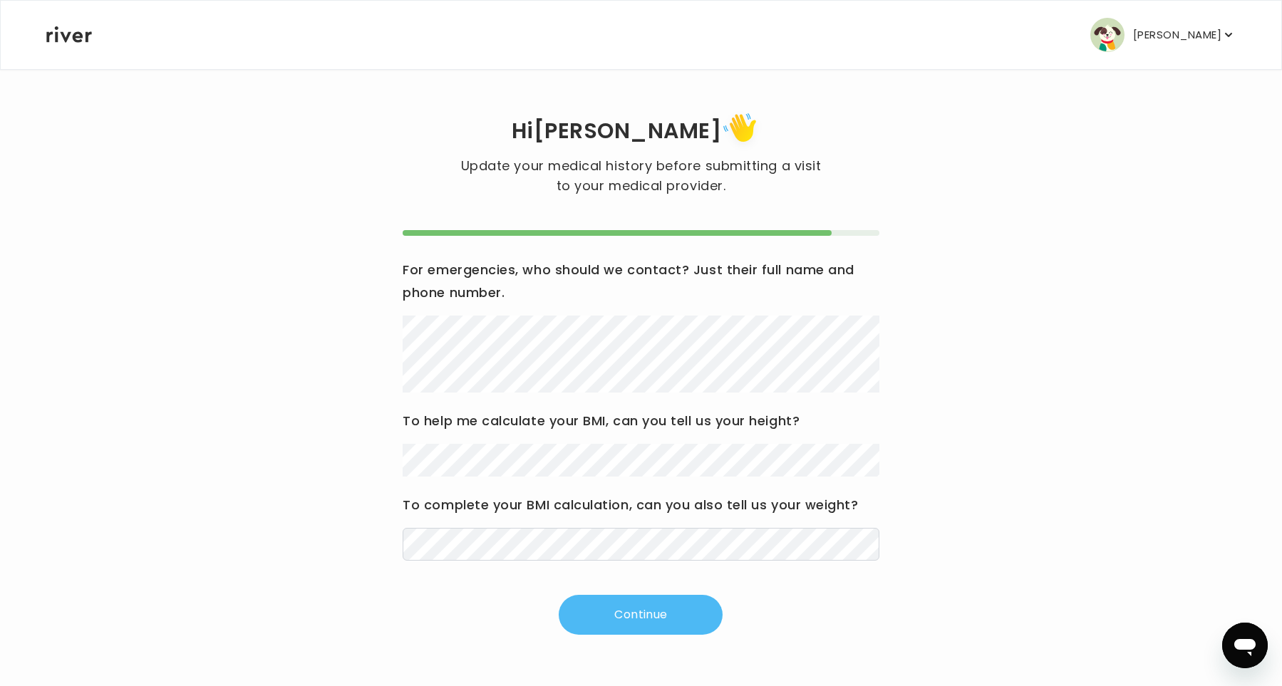
click at [647, 624] on button "Continue" at bounding box center [641, 615] width 164 height 40
